Goal: Find specific page/section: Find specific page/section

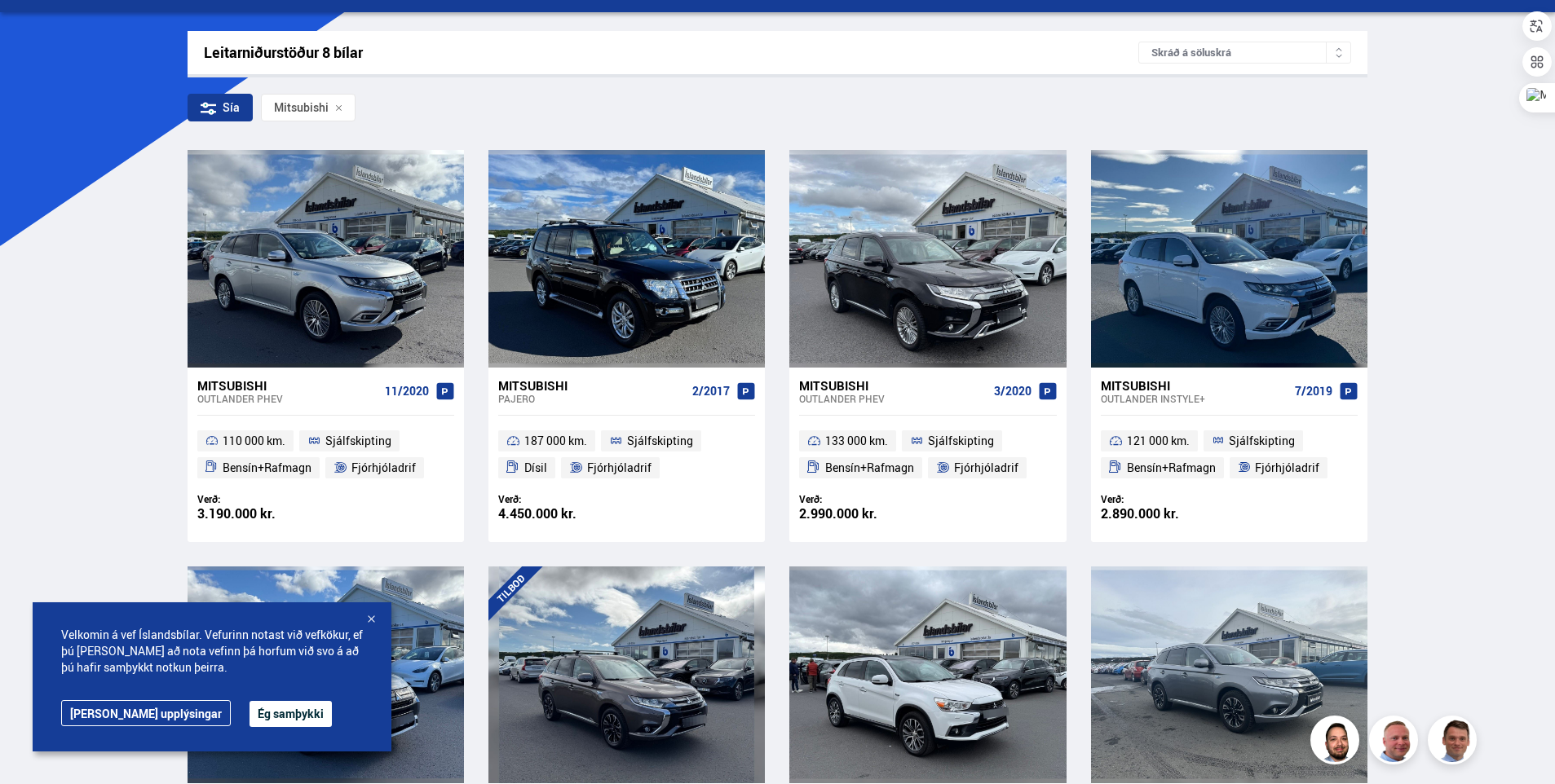
scroll to position [245, 0]
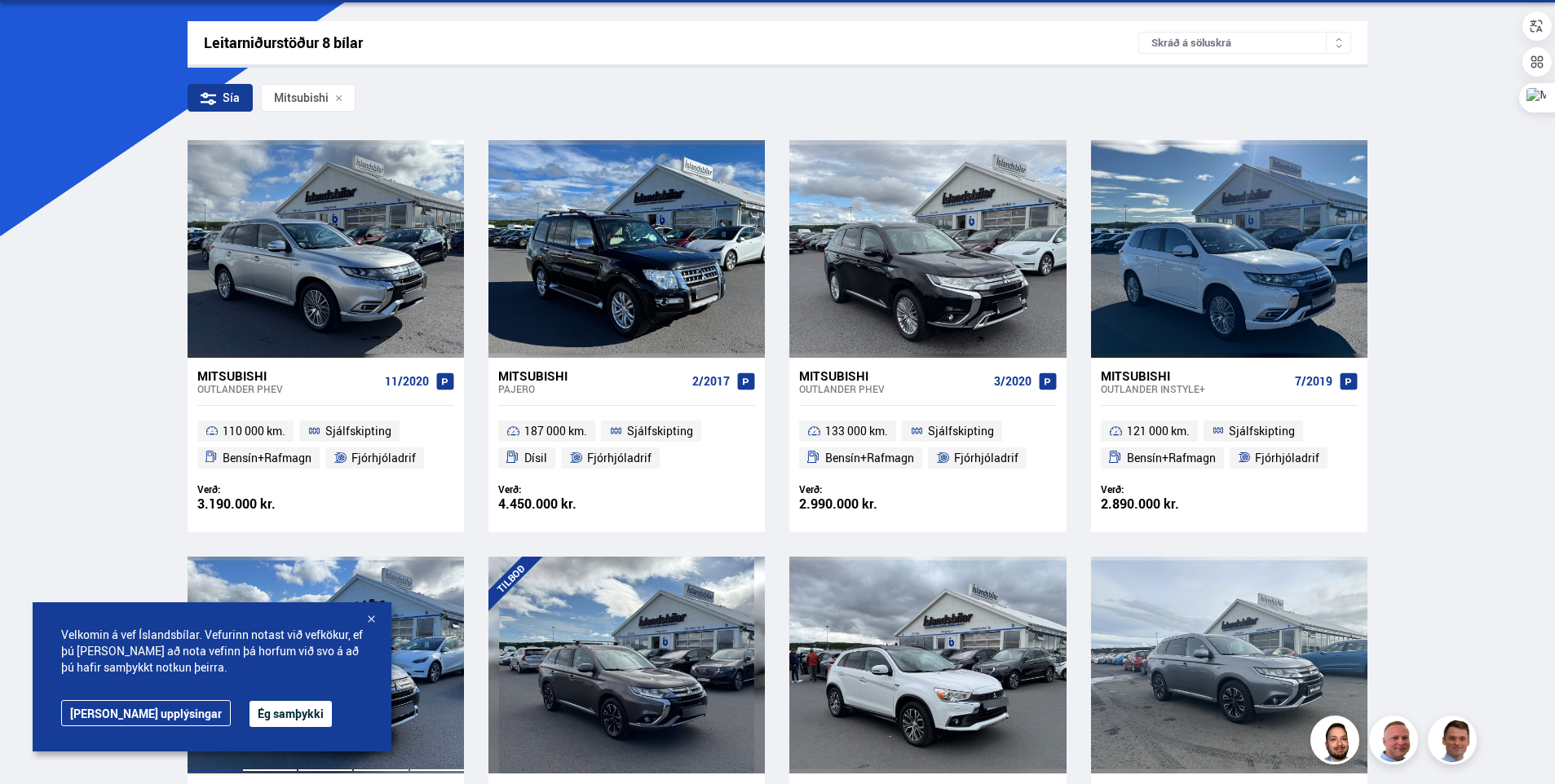
drag, startPoint x: 371, startPoint y: 618, endPoint x: 363, endPoint y: 610, distance: 11.3
click at [371, 618] on div at bounding box center [371, 620] width 17 height 17
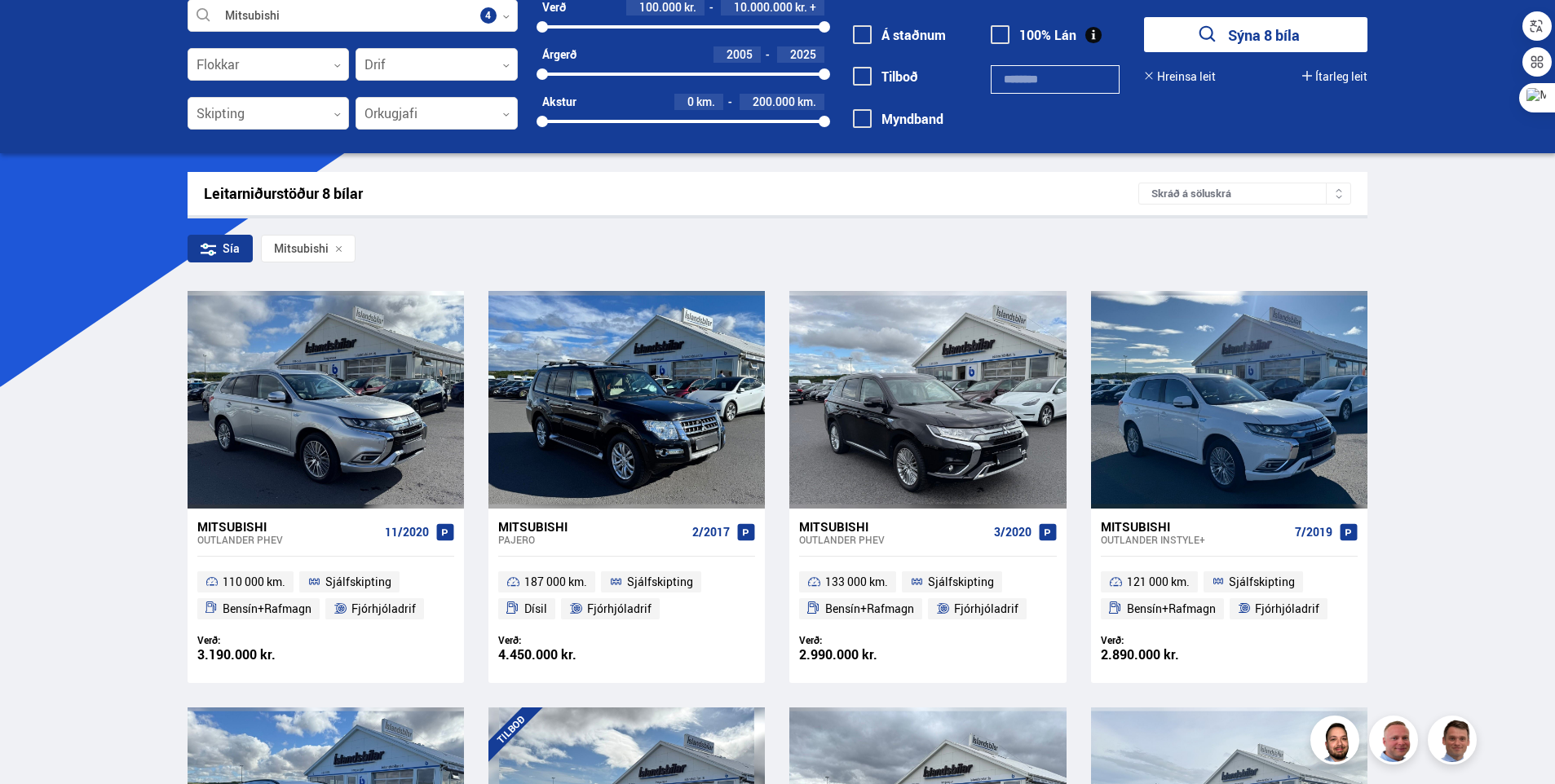
scroll to position [0, 0]
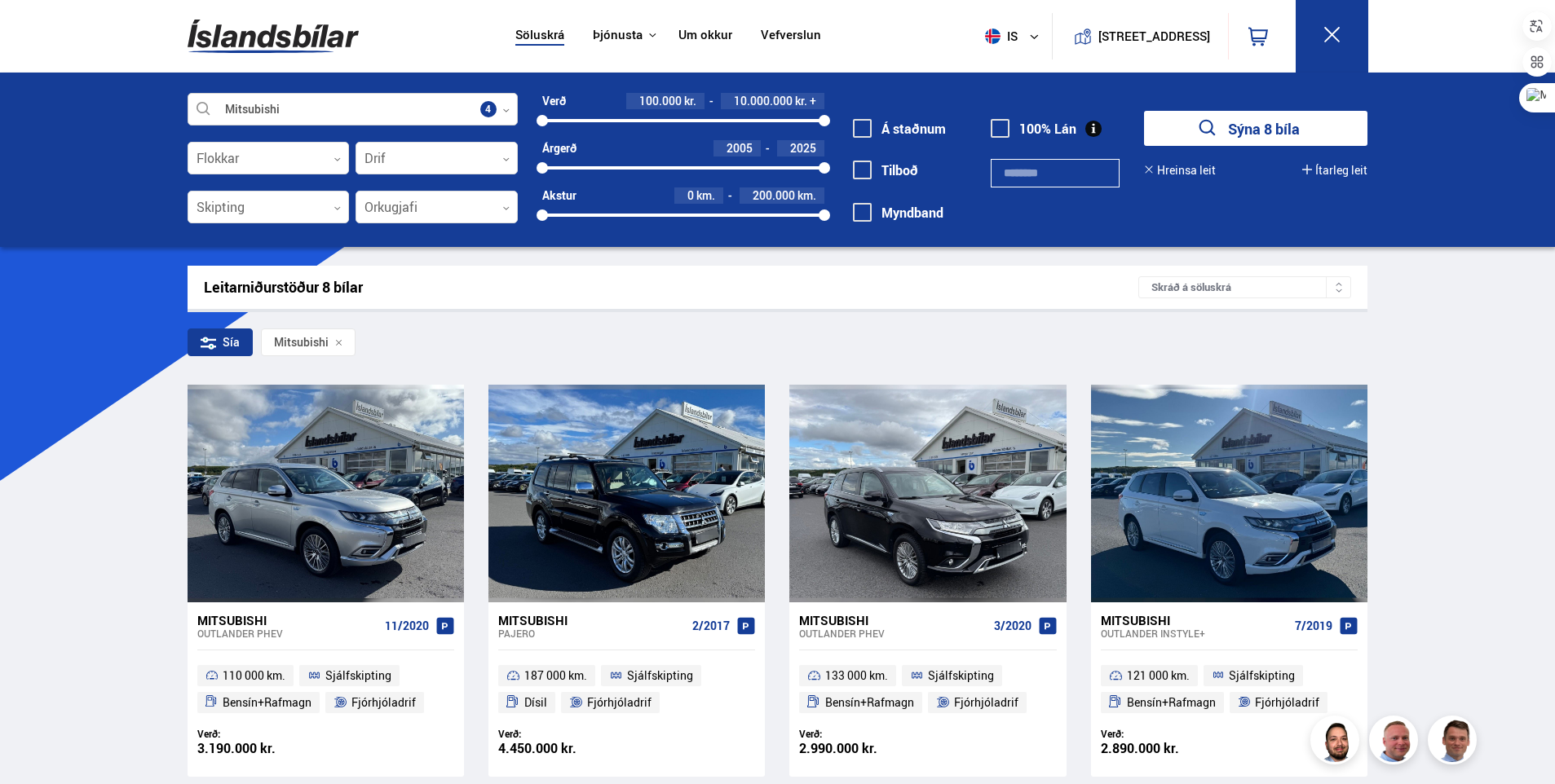
click at [507, 107] on icon at bounding box center [505, 110] width 7 height 7
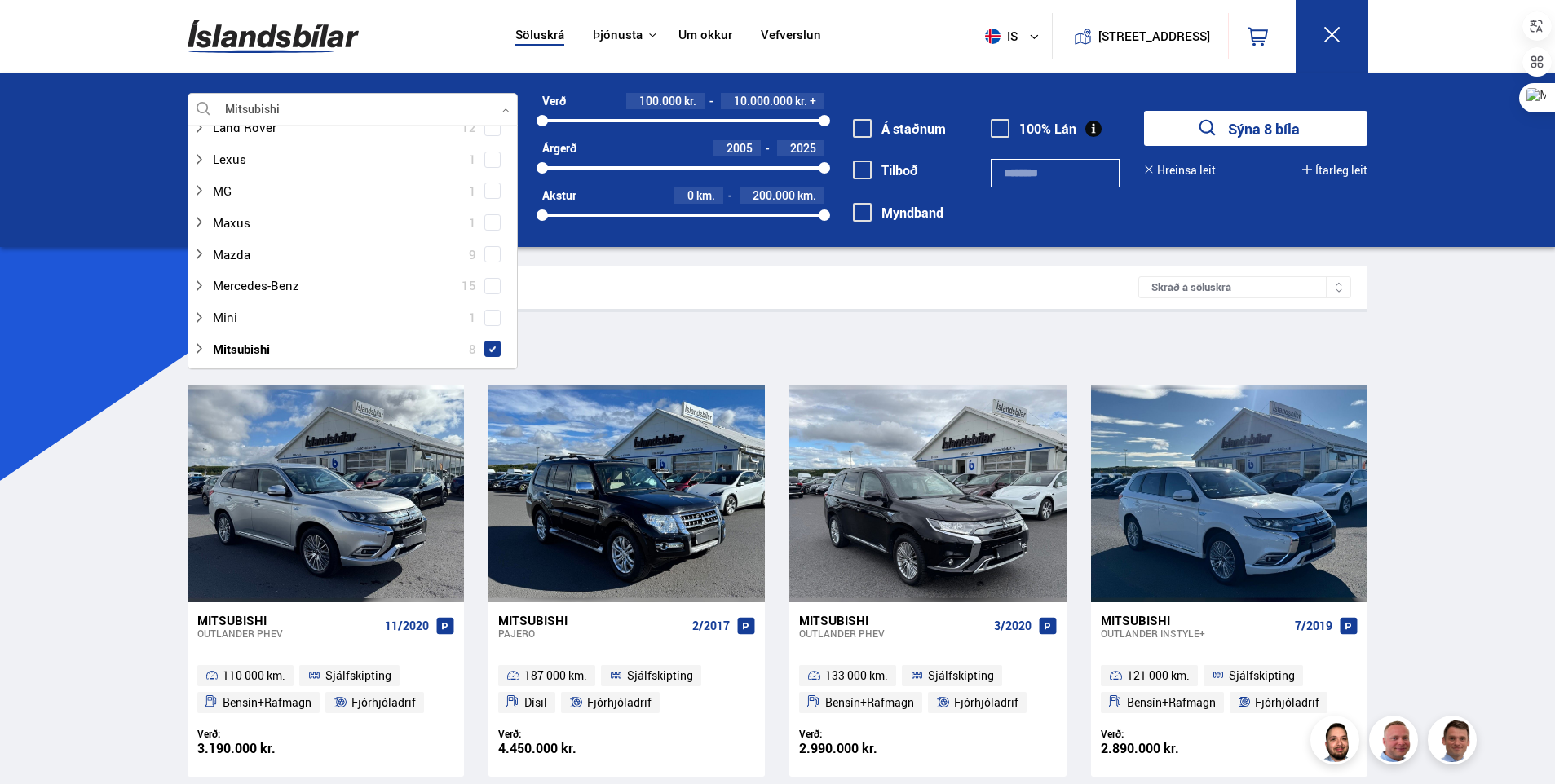
scroll to position [652, 0]
click at [487, 334] on span at bounding box center [492, 338] width 17 height 17
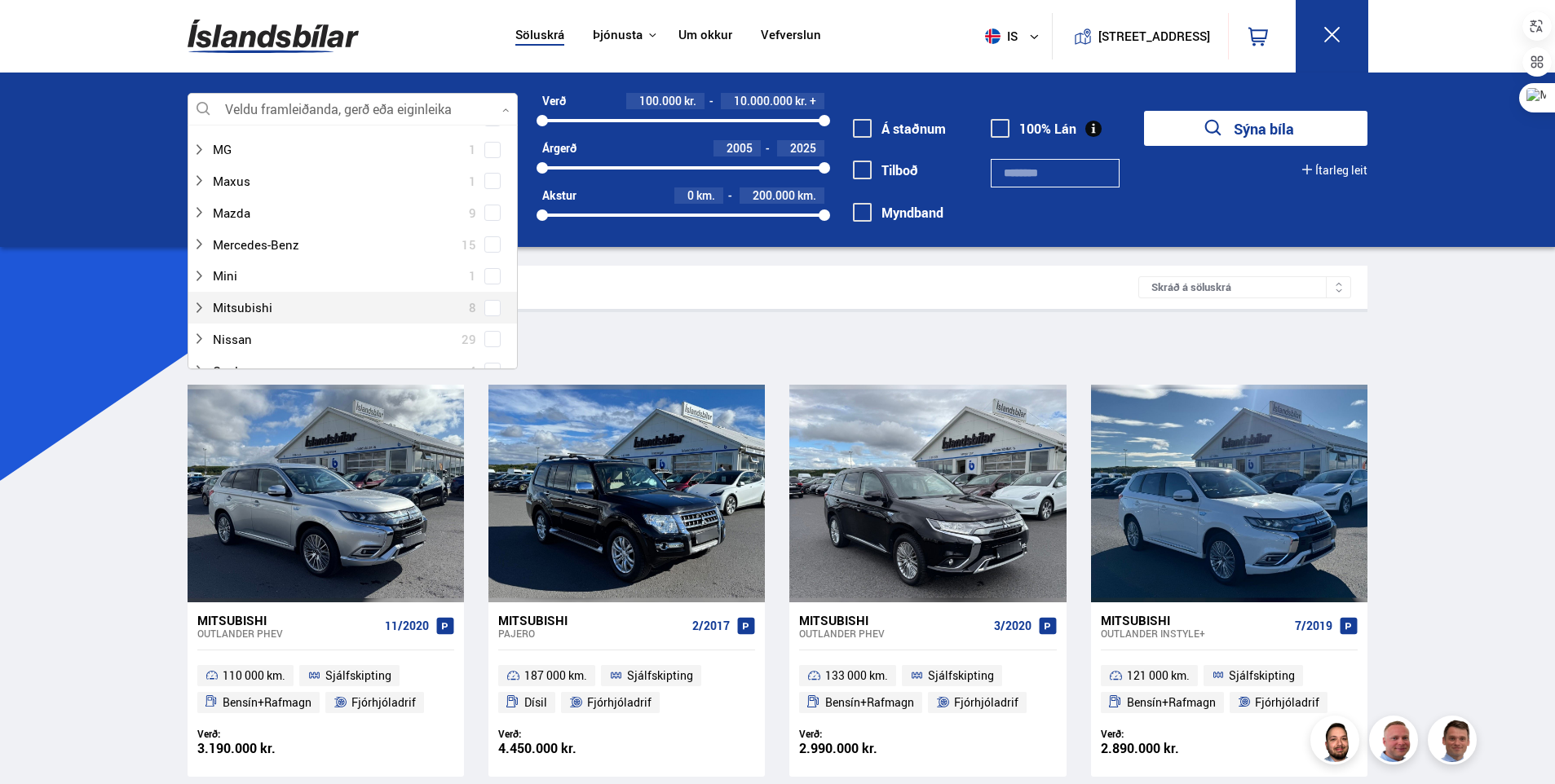
scroll to position [621, 0]
click at [602, 276] on div "Leitarniðurstöður 8 bílar Skráð á [GEOGRAPHIC_DATA]" at bounding box center [778, 287] width 1181 height 43
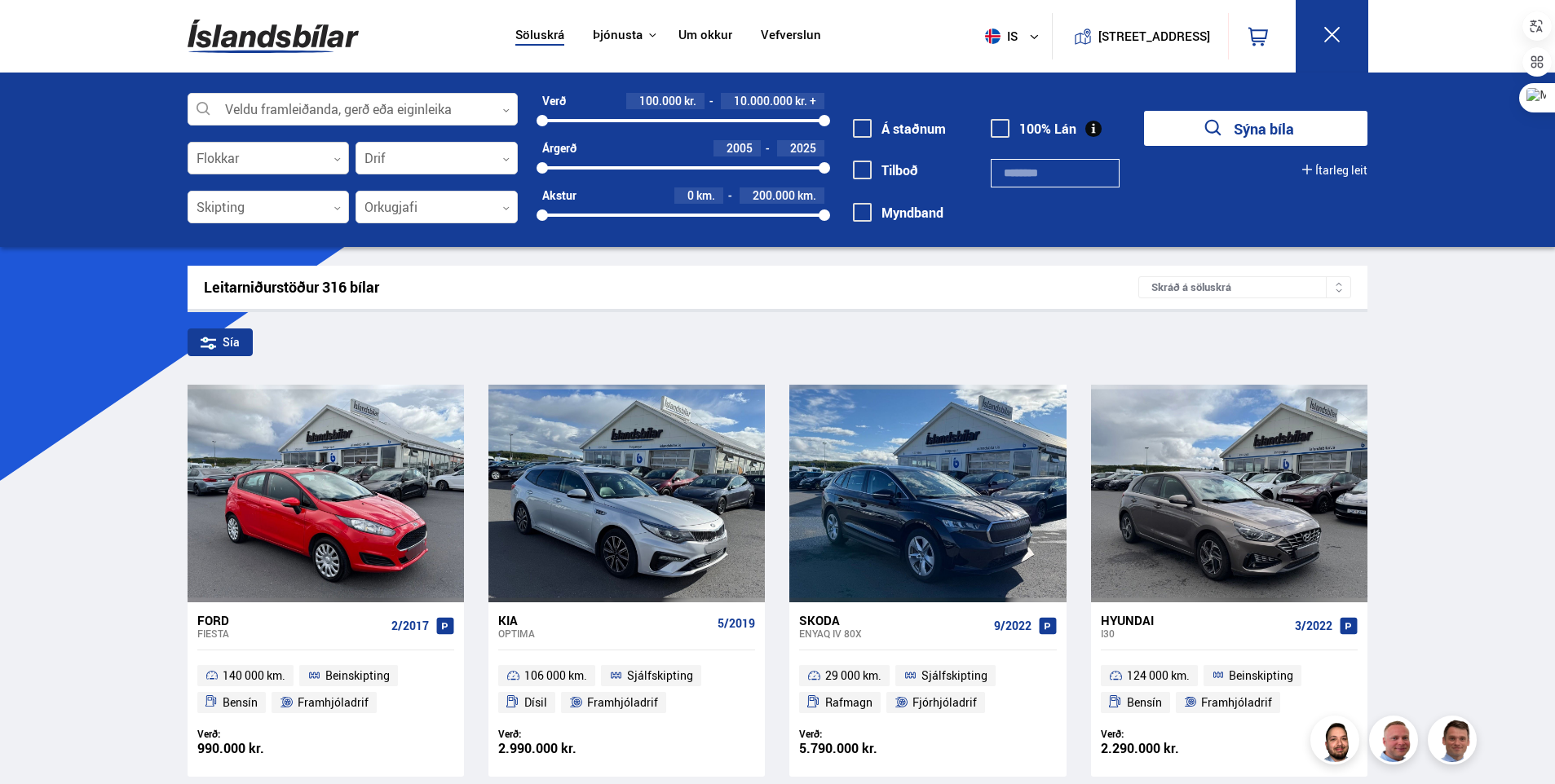
click at [344, 162] on div at bounding box center [269, 158] width 162 height 32
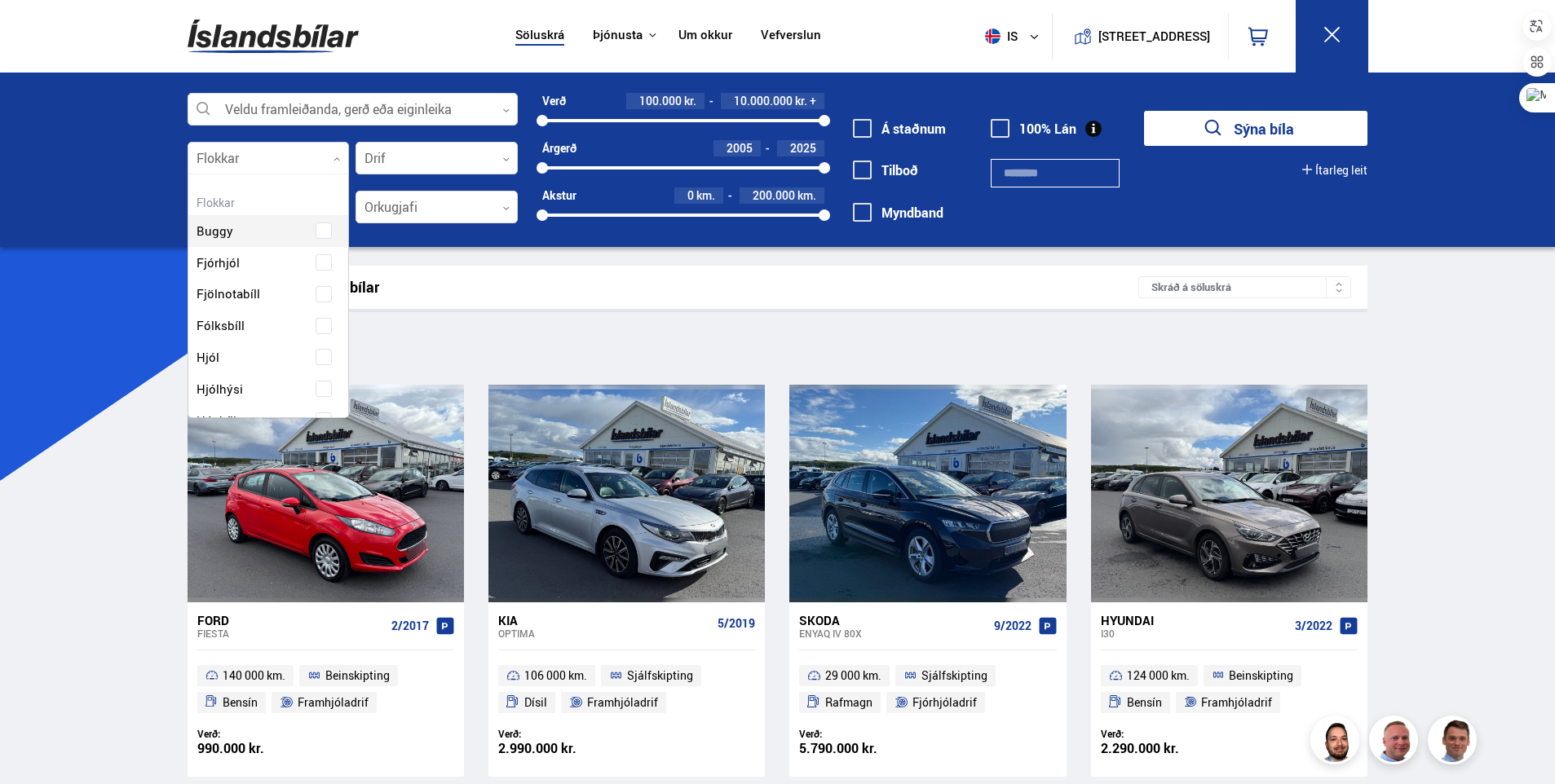
scroll to position [243, 156]
click at [307, 309] on label "Jeppi" at bounding box center [255, 321] width 124 height 24
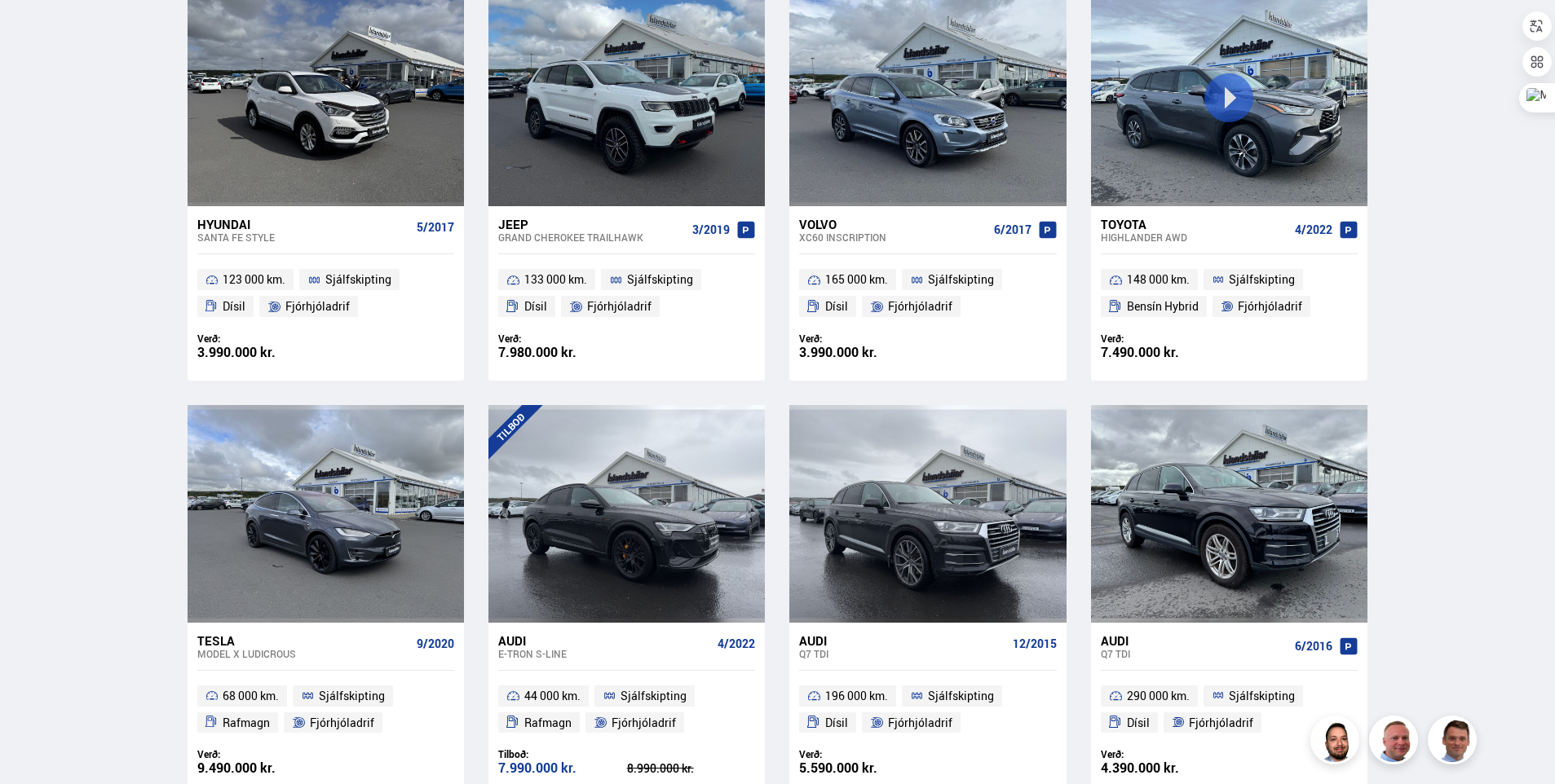
scroll to position [2282, 0]
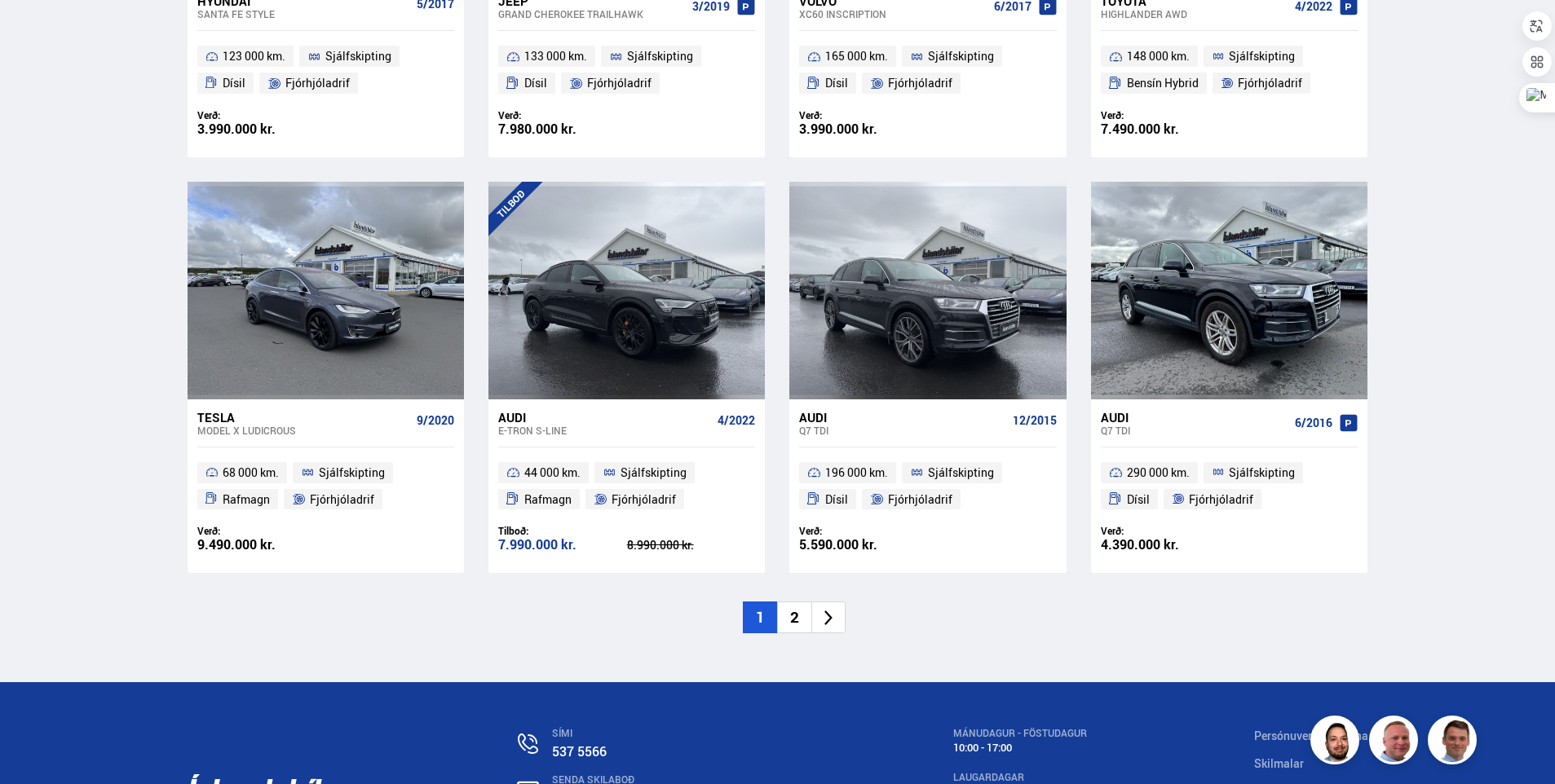
click at [826, 621] on icon at bounding box center [829, 618] width 19 height 19
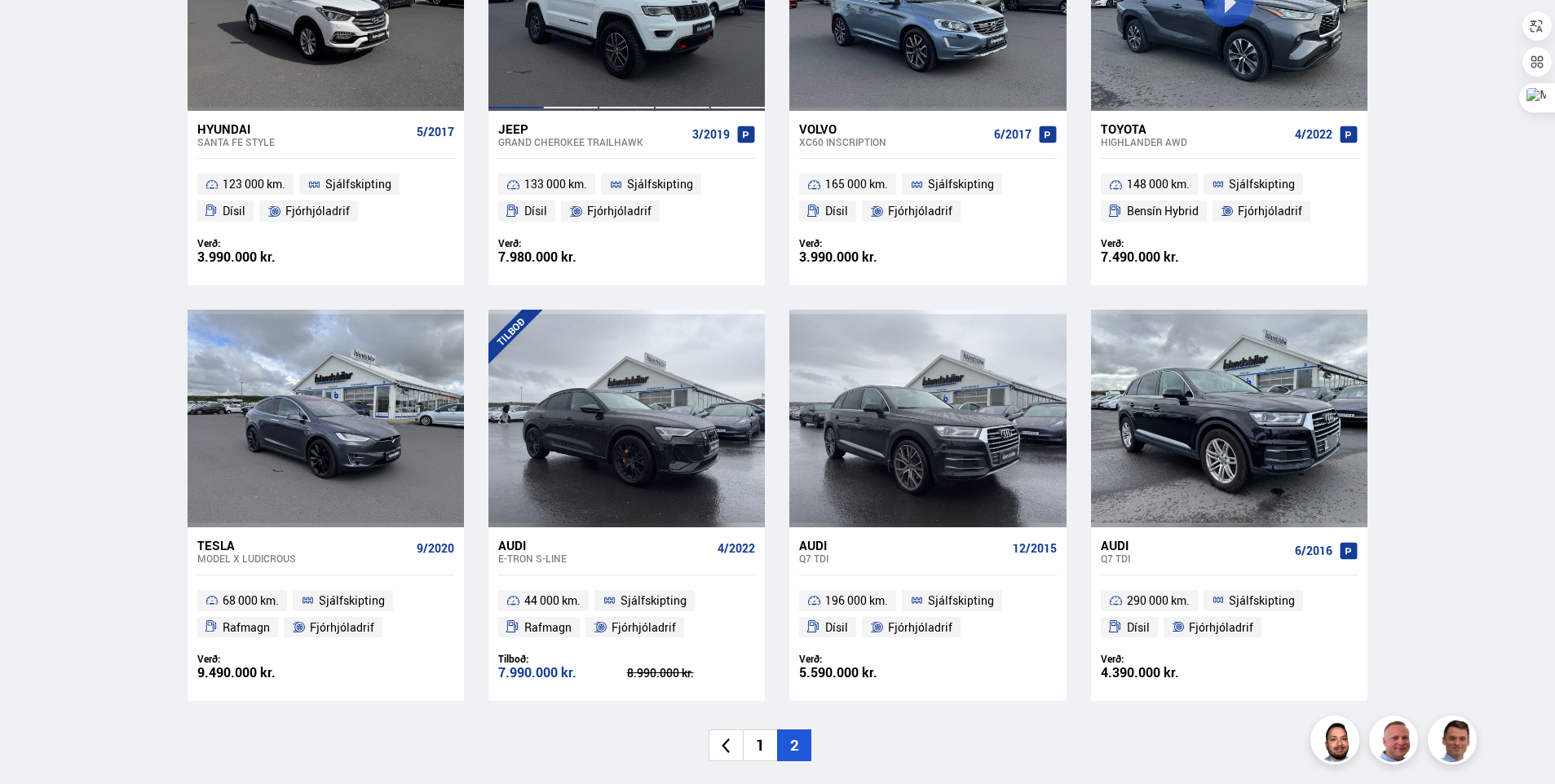
scroll to position [1754, 0]
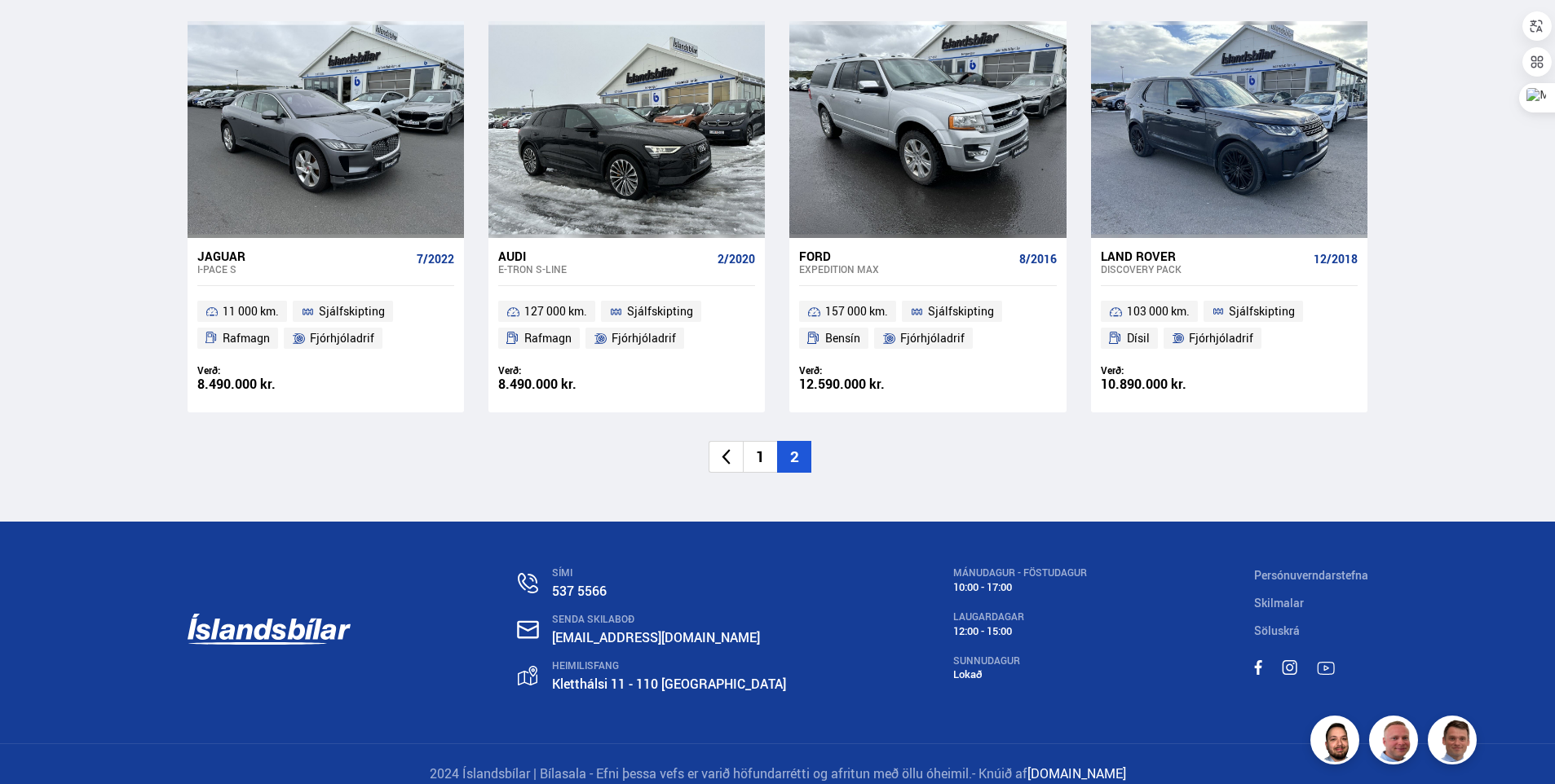
scroll to position [1630, 0]
